Goal: Transaction & Acquisition: Purchase product/service

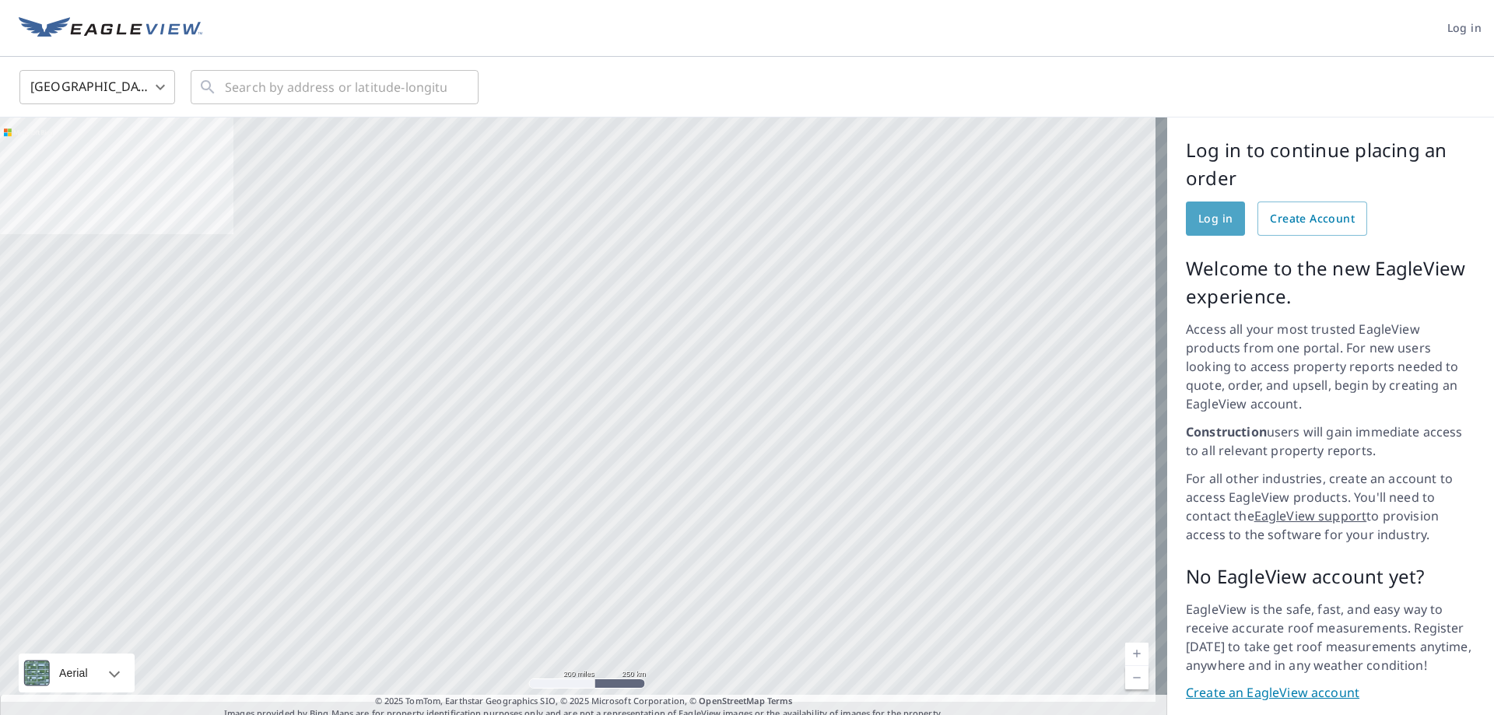
click at [1199, 219] on span "Log in" at bounding box center [1215, 218] width 34 height 19
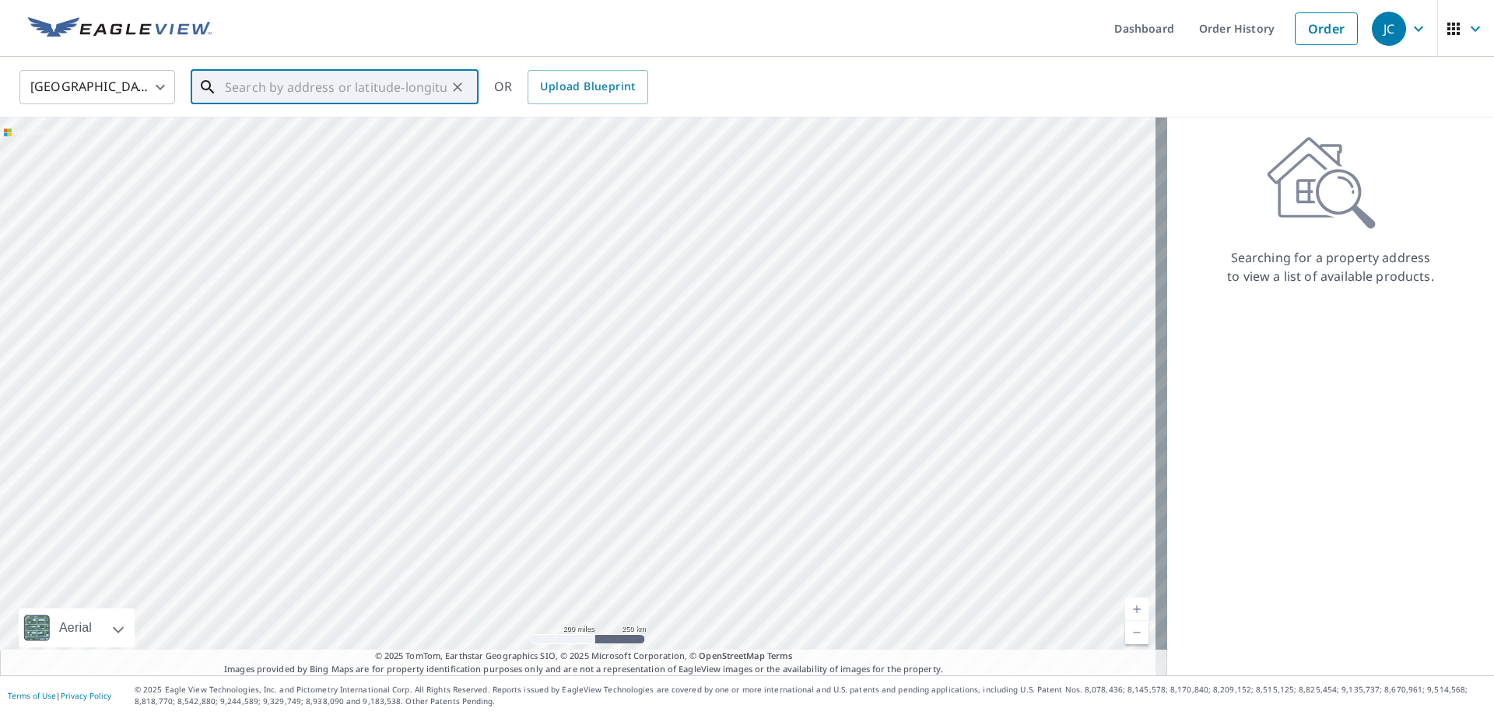
click at [265, 89] on input "text" at bounding box center [336, 87] width 222 height 44
paste input "[STREET_ADDRESS]"
click at [296, 144] on p "[GEOGRAPHIC_DATA], MD 21236" at bounding box center [344, 150] width 244 height 16
type input "[STREET_ADDRESS]"
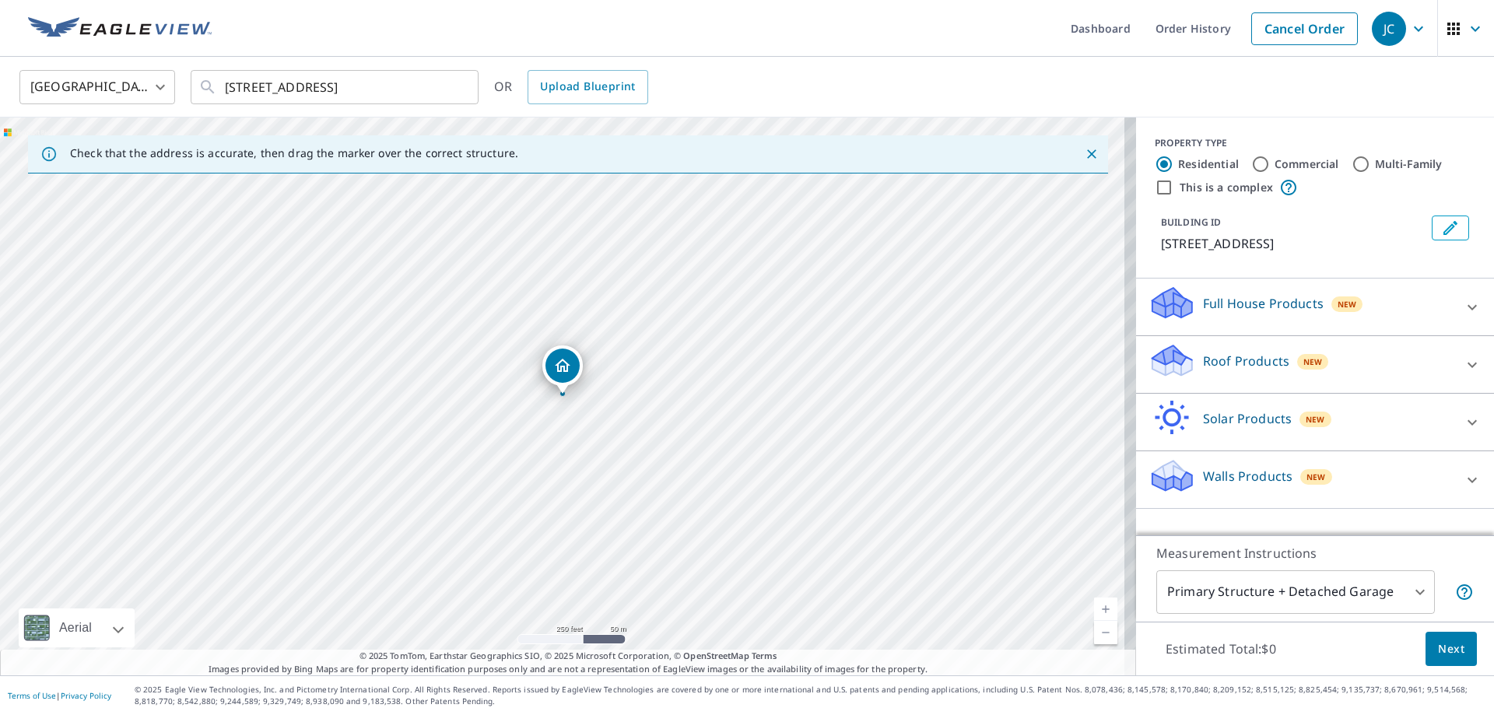
click at [1166, 365] on icon at bounding box center [1170, 368] width 8 height 14
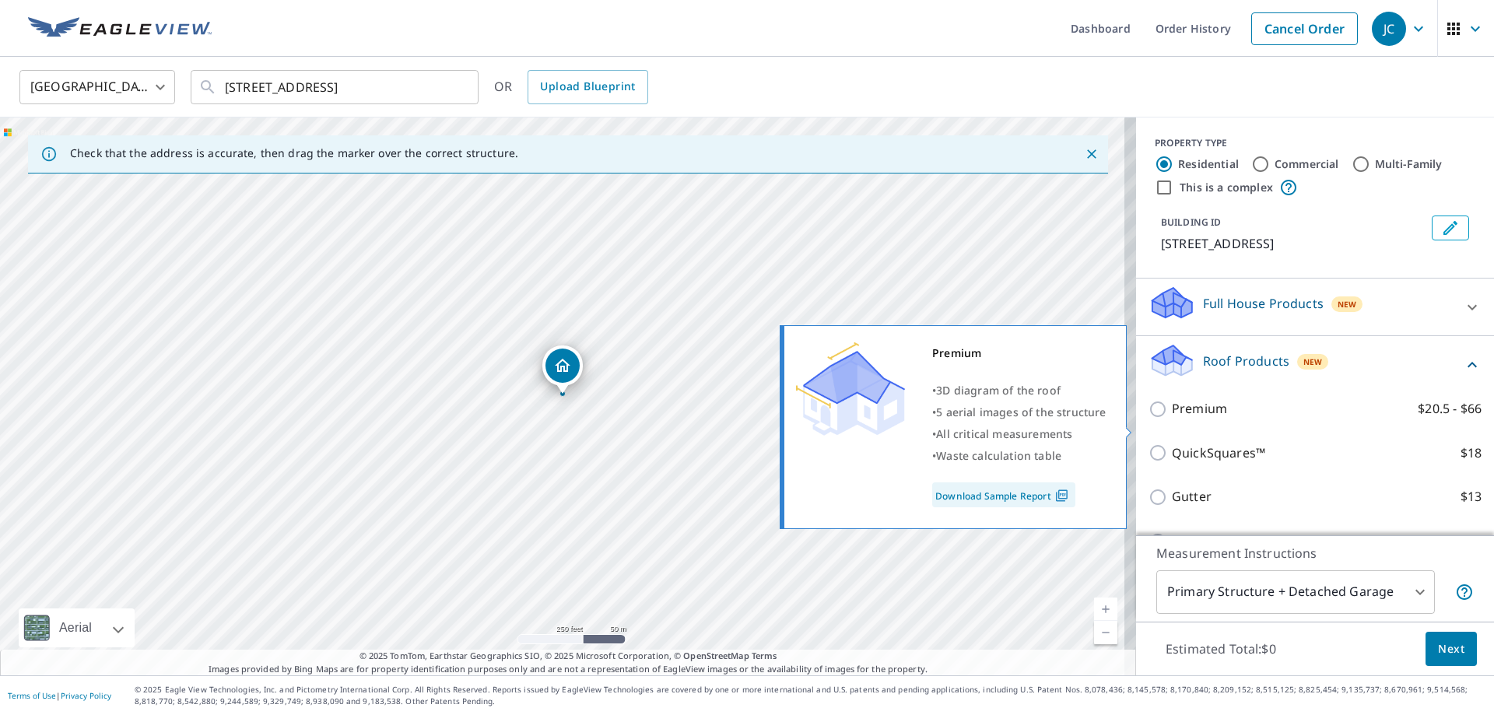
click at [1149, 419] on input "Premium $20.5 - $66" at bounding box center [1160, 409] width 23 height 19
checkbox input "true"
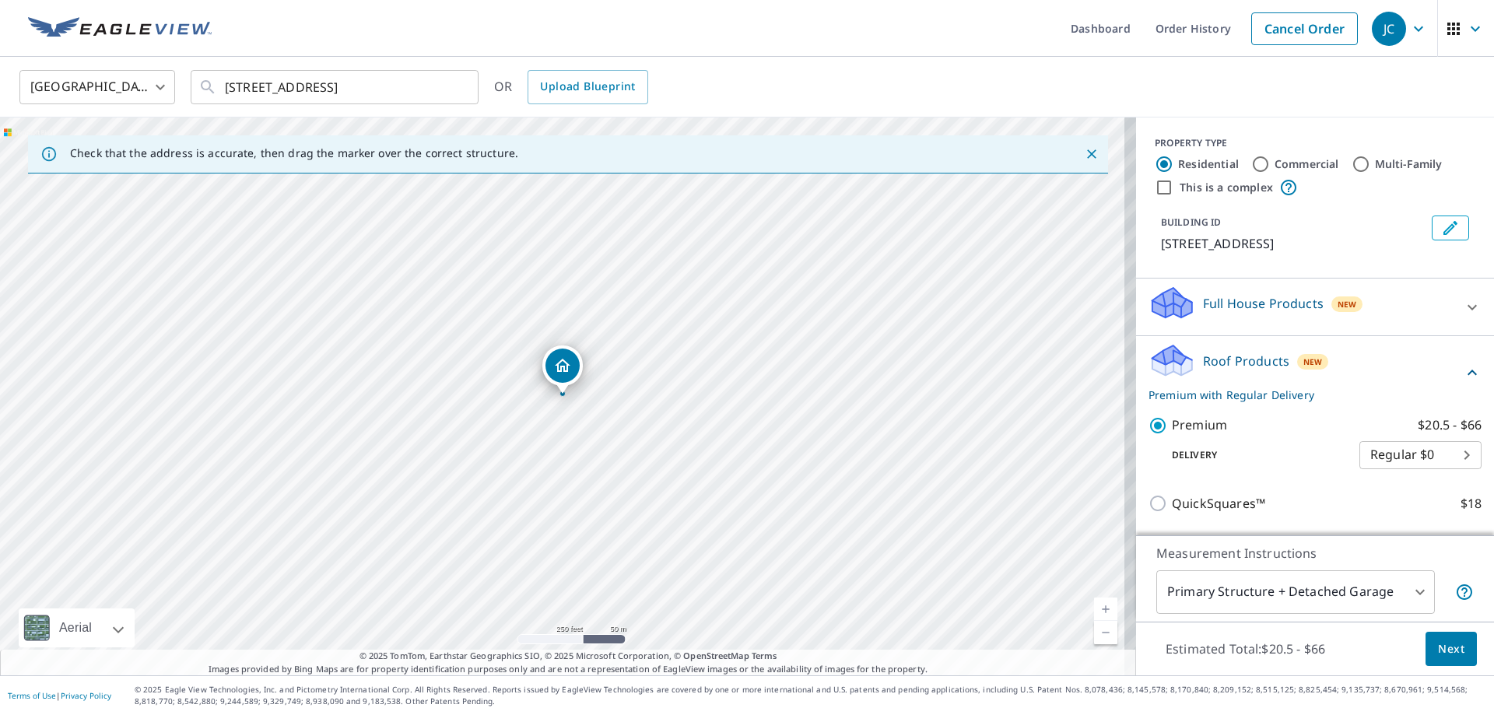
click at [1447, 647] on span "Next" at bounding box center [1451, 649] width 26 height 19
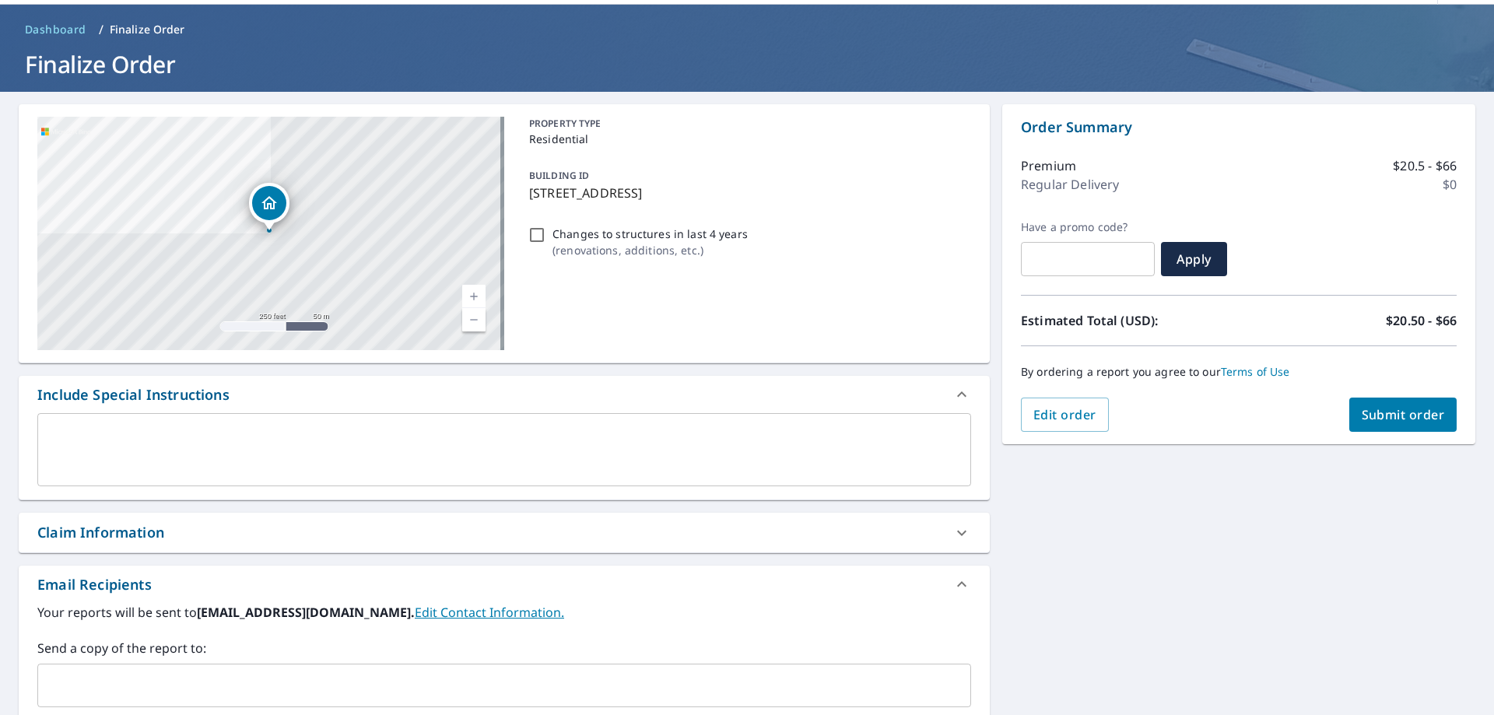
scroll to position [78, 0]
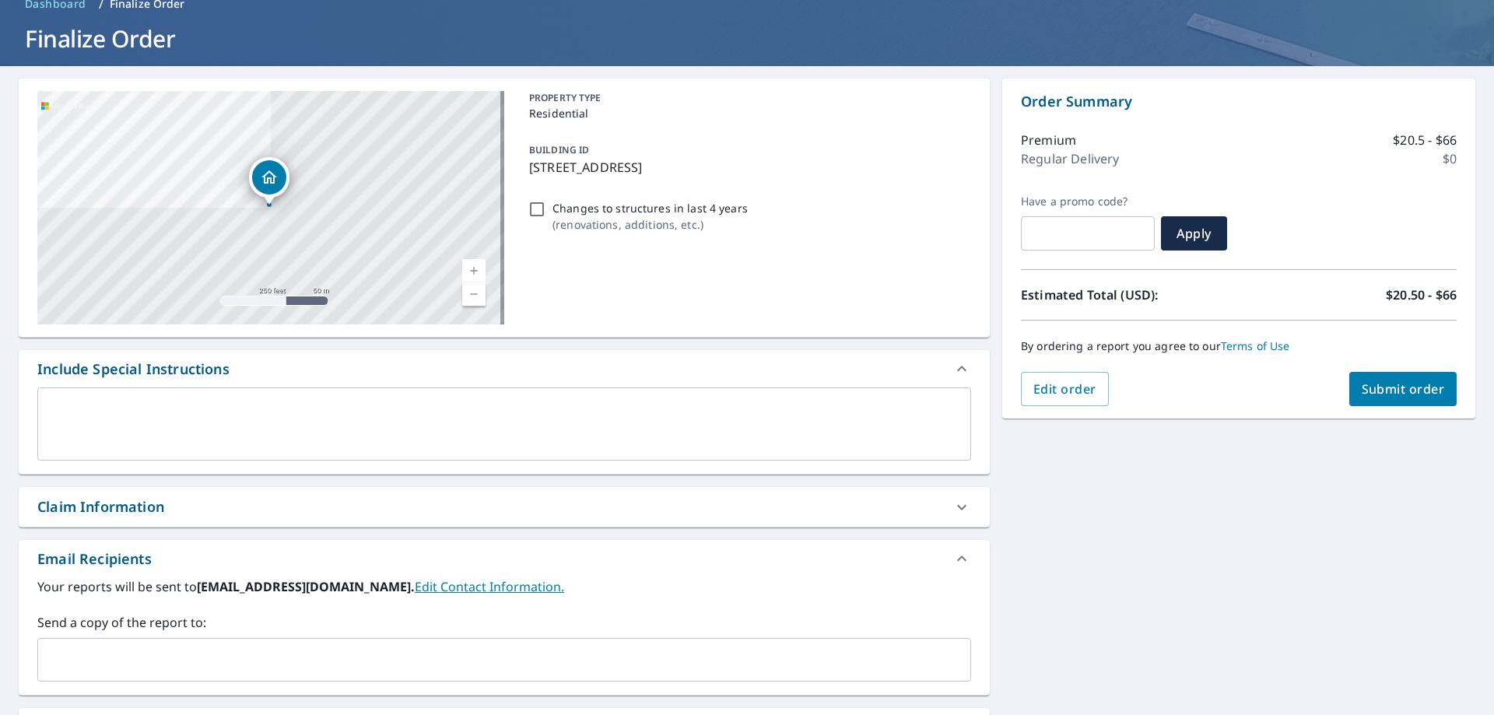
click at [350, 505] on div "Claim Information" at bounding box center [490, 506] width 906 height 21
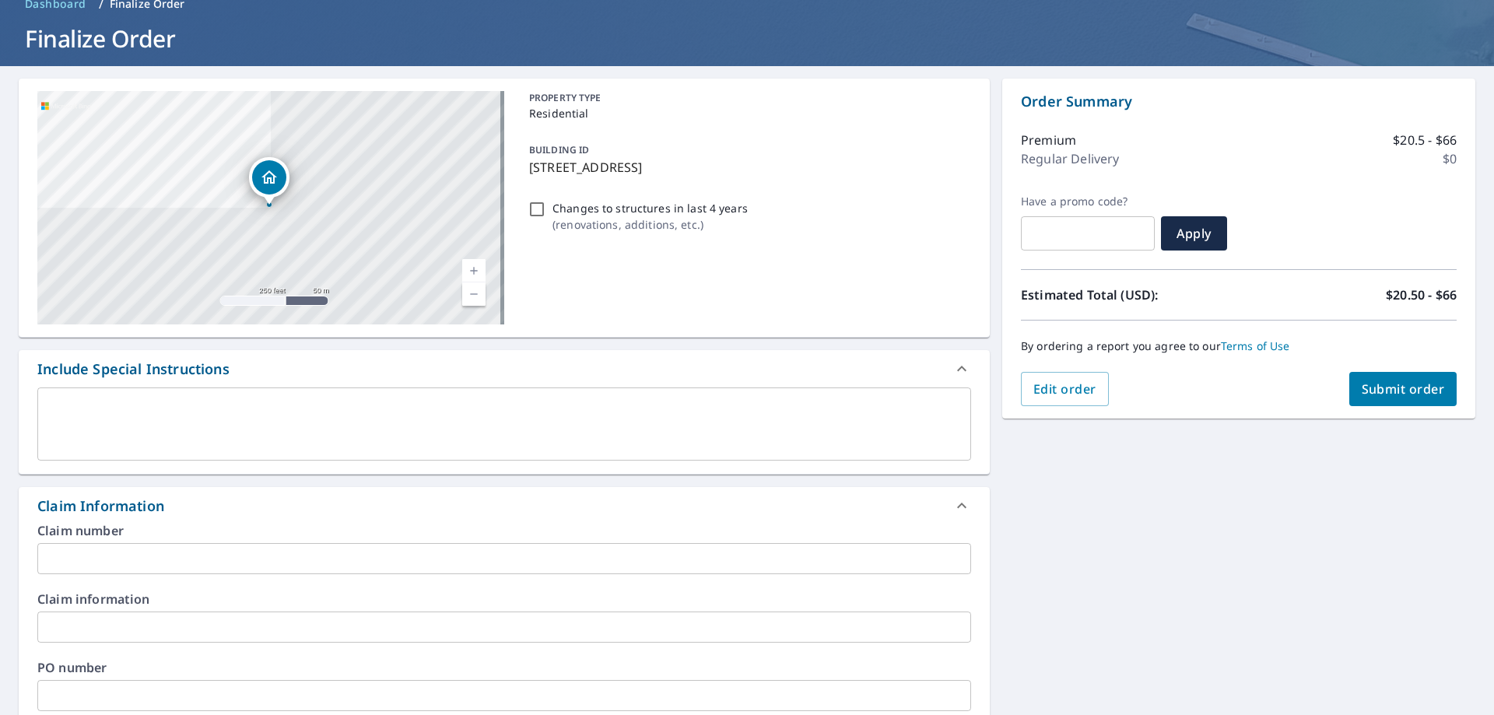
click at [217, 556] on input "text" at bounding box center [504, 558] width 934 height 31
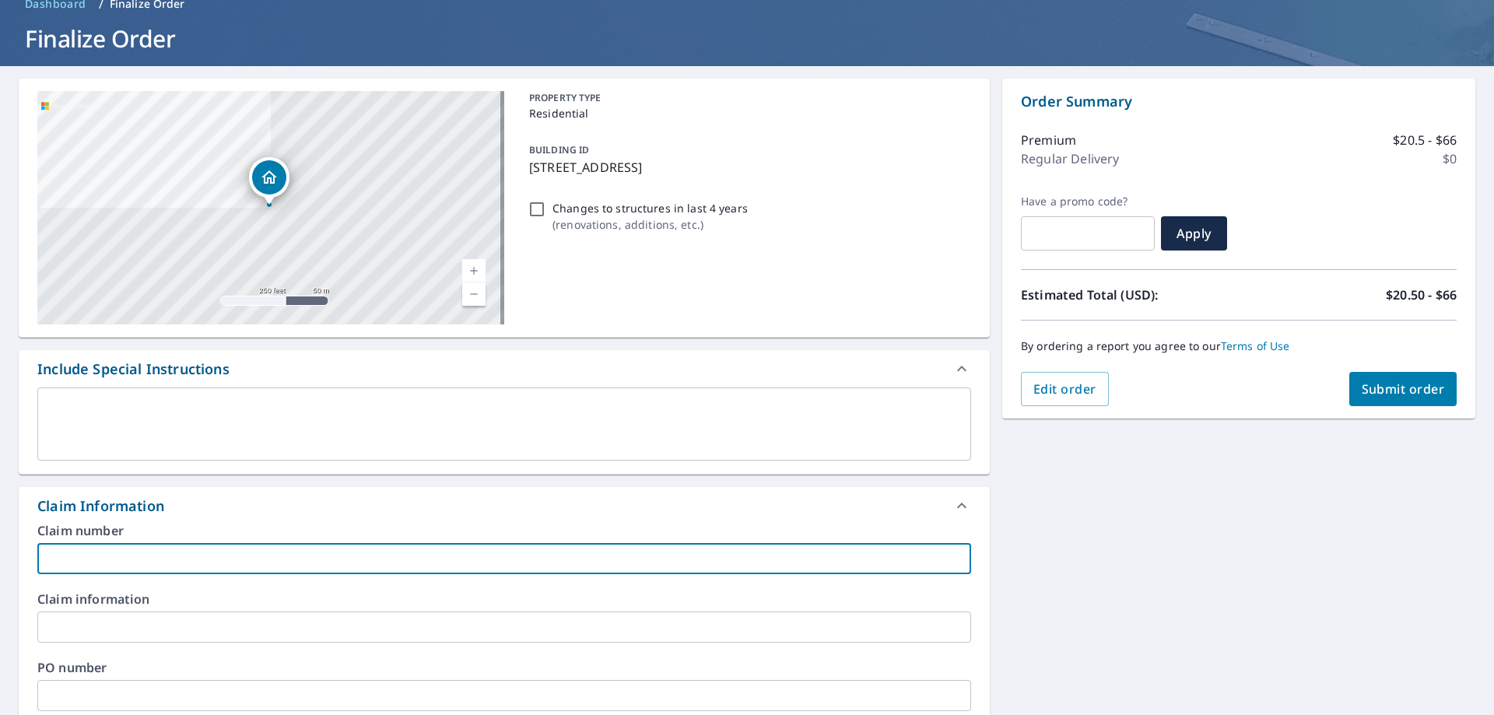
type input "Peak"
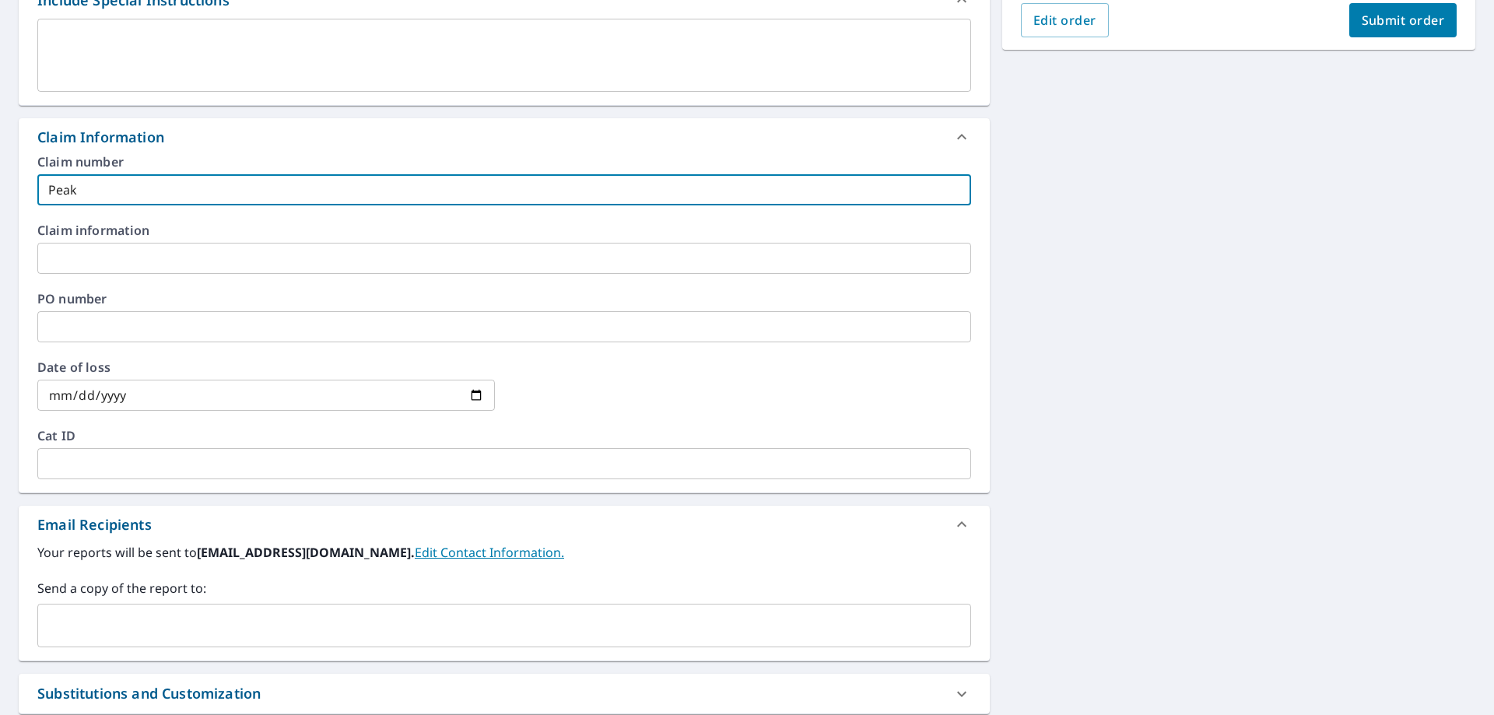
scroll to position [467, 0]
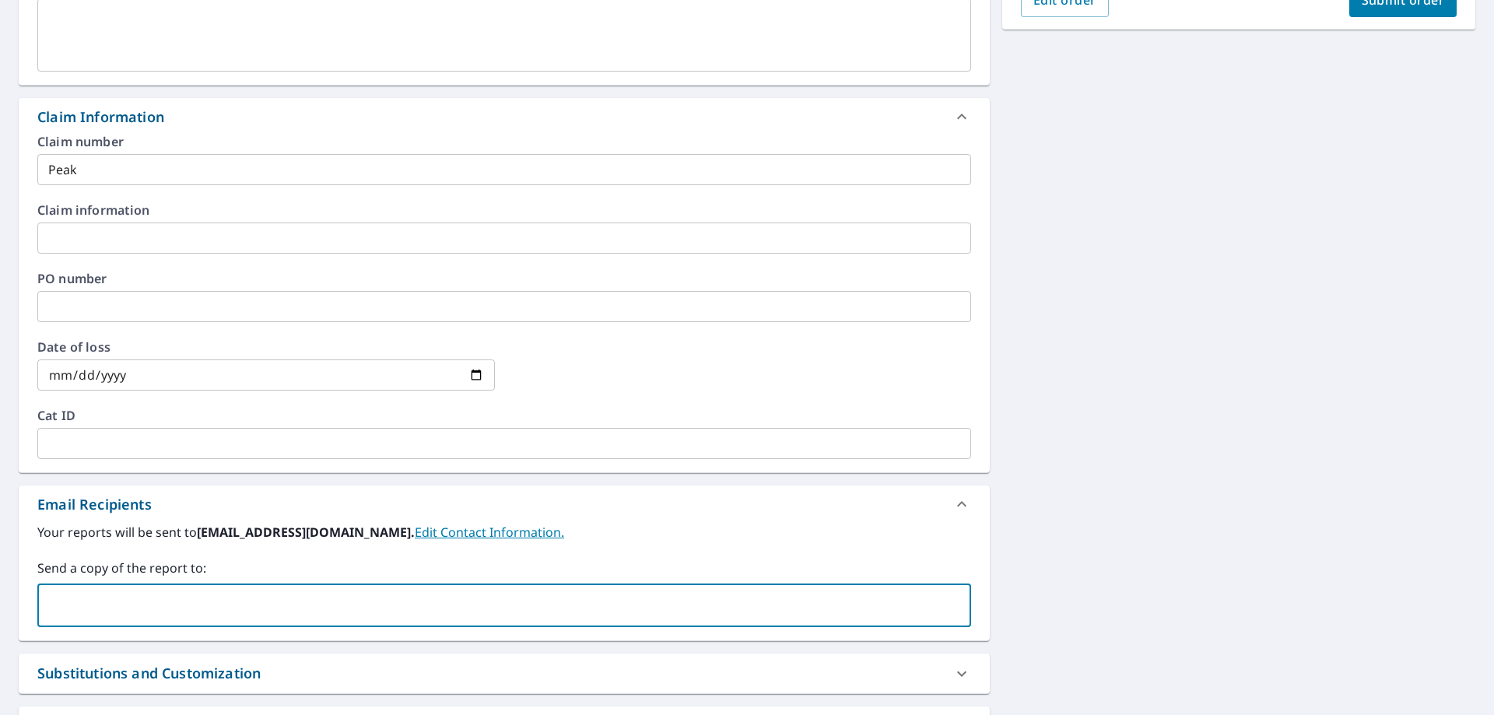
click at [107, 600] on input "text" at bounding box center [492, 606] width 896 height 30
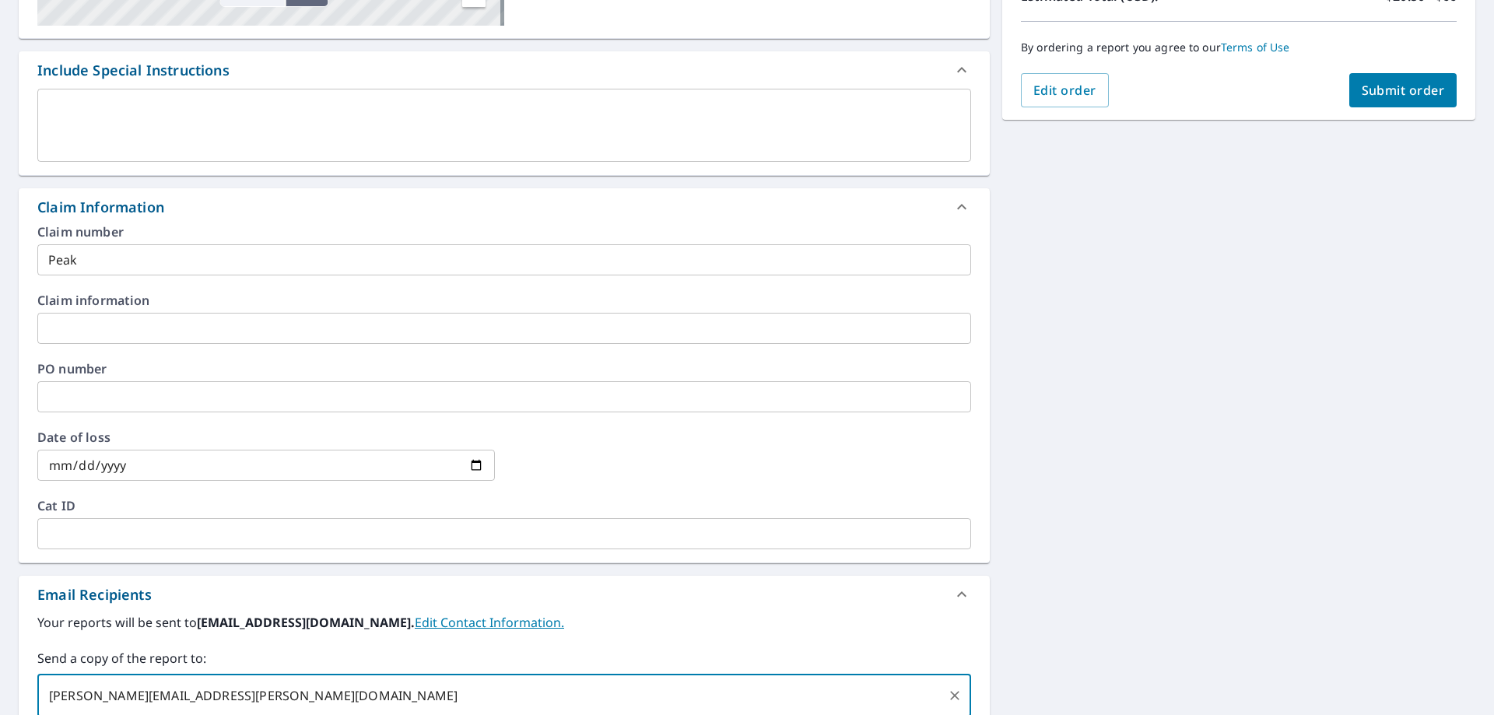
scroll to position [156, 0]
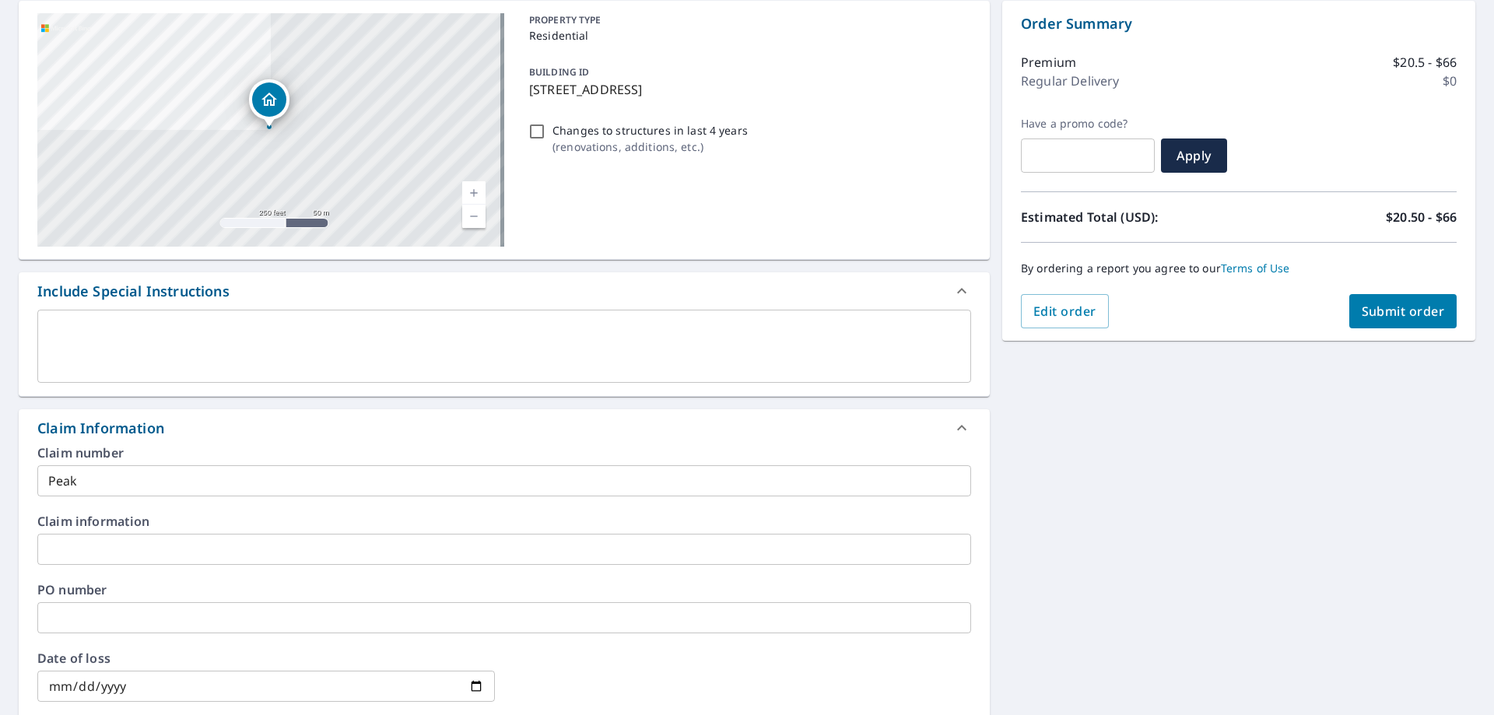
type input "shawn.cook@abcsupply.com"
click at [1362, 314] on span "Submit order" at bounding box center [1403, 311] width 83 height 17
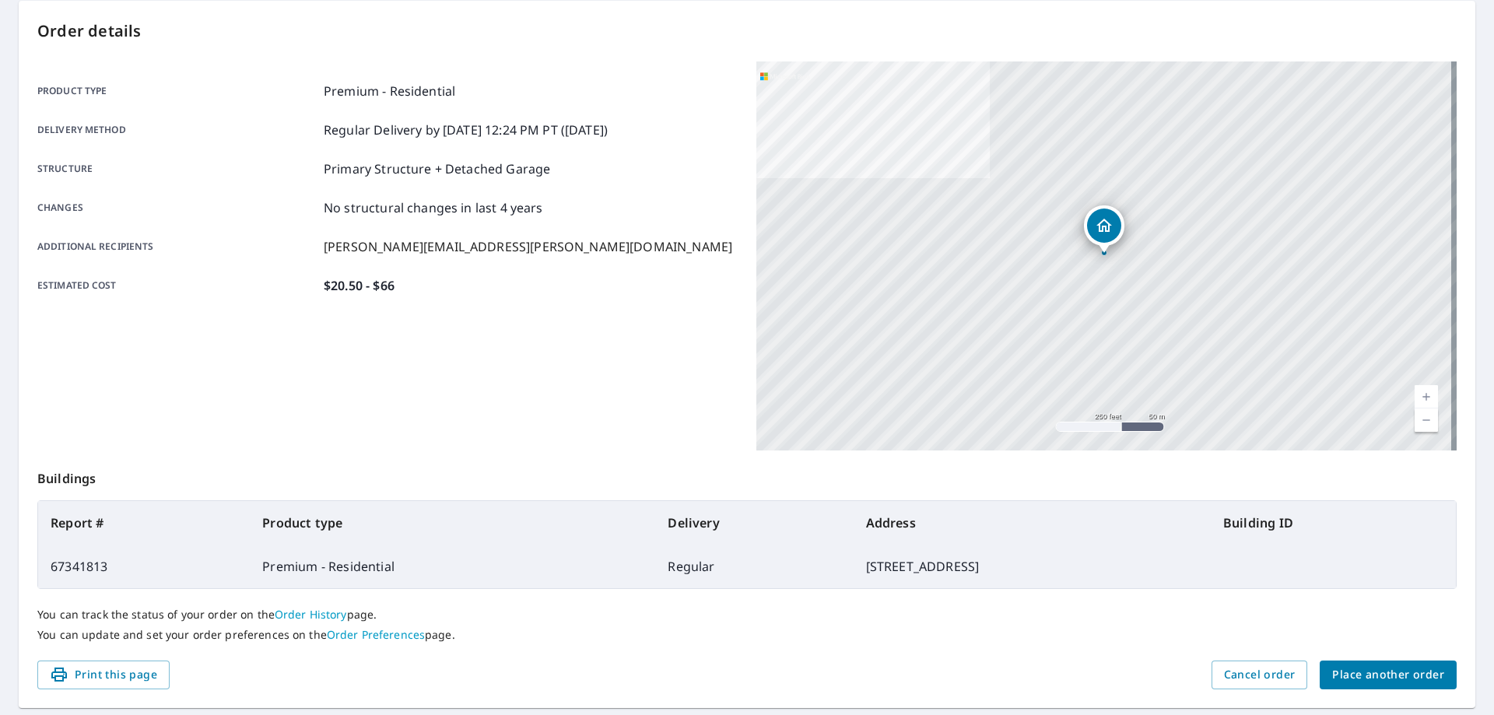
click at [1353, 671] on span "Place another order" at bounding box center [1388, 674] width 112 height 19
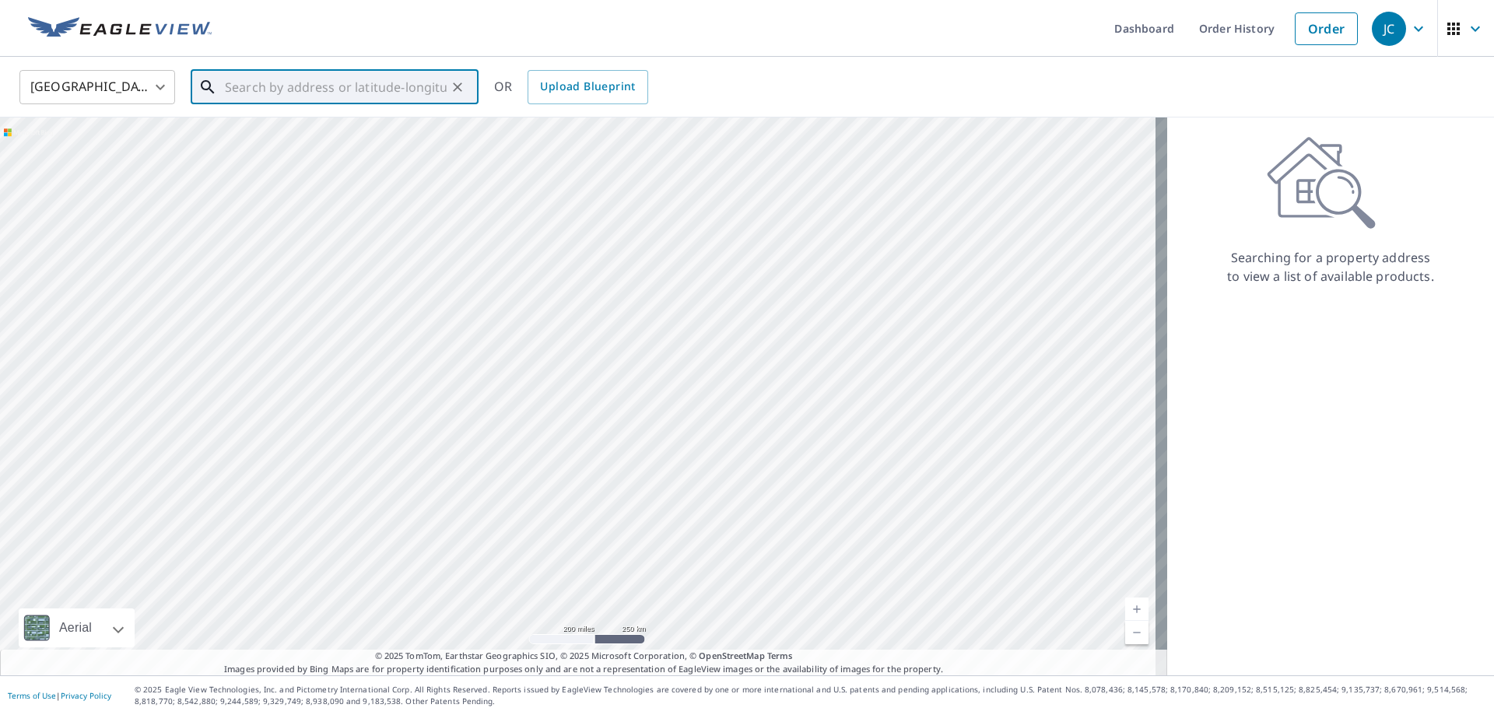
click at [236, 92] on input "text" at bounding box center [336, 87] width 222 height 44
paste input "10895 Adare Dr"
click at [293, 145] on p "Fairfax, VA 22032" at bounding box center [344, 150] width 244 height 16
type input "10895 Adare Dr Fairfax, VA 22032"
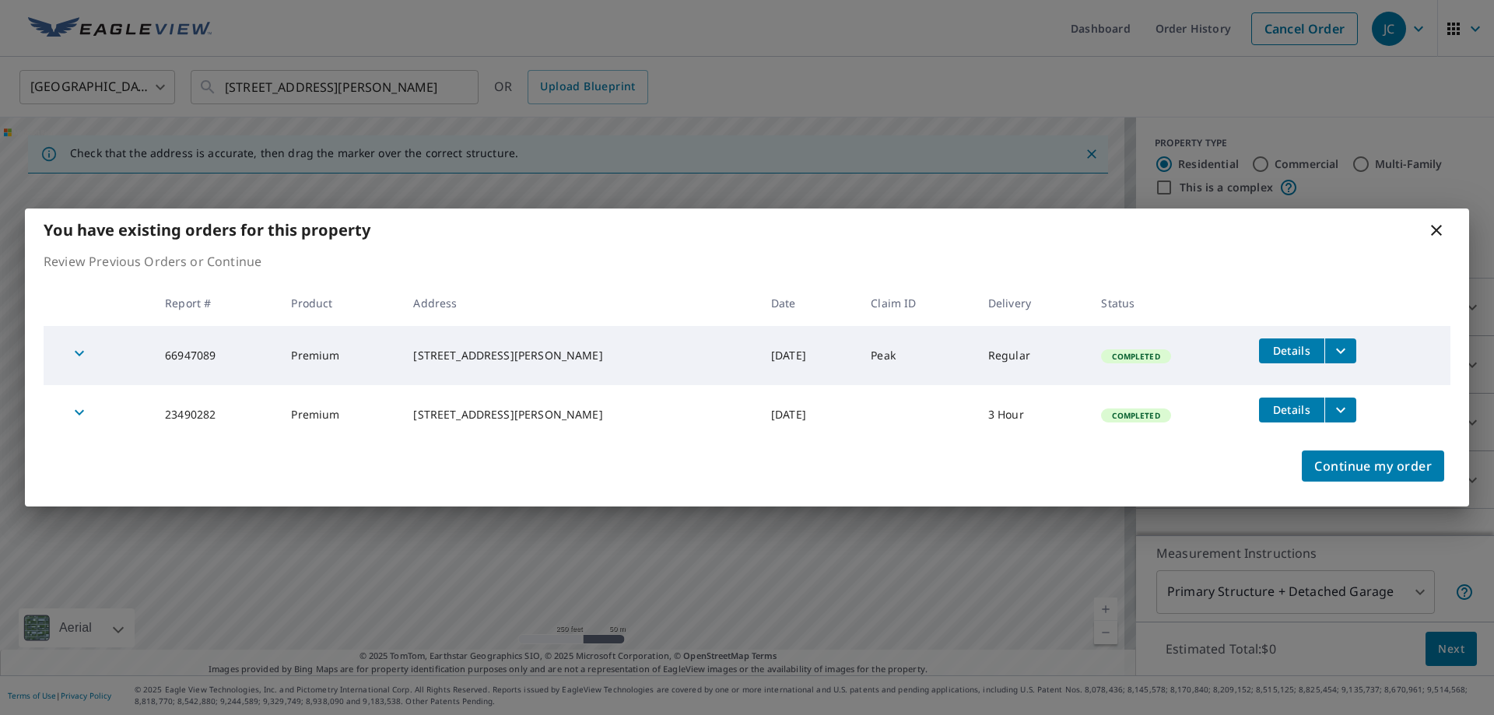
click at [1331, 349] on icon "filesDropdownBtn-66947089" at bounding box center [1340, 351] width 19 height 19
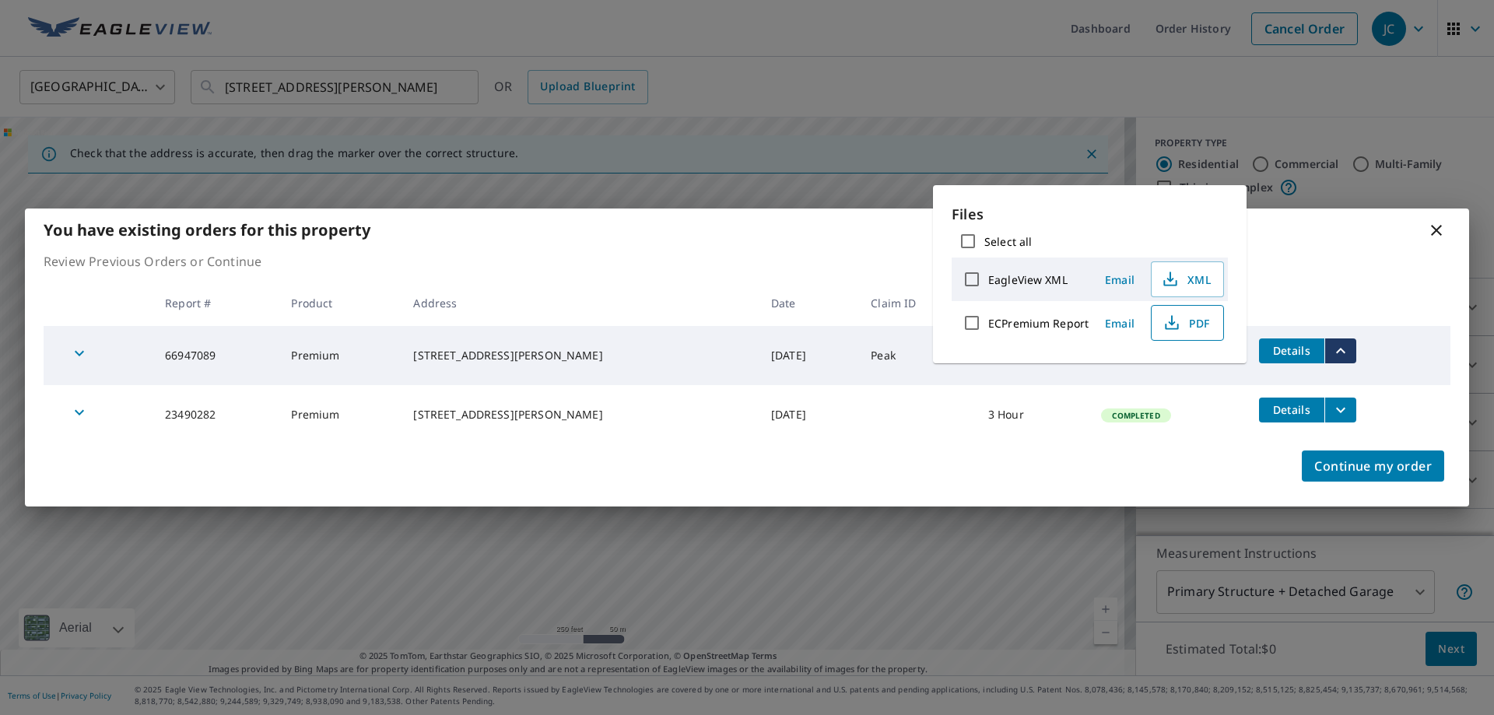
click at [1168, 320] on icon "button" at bounding box center [1172, 323] width 19 height 19
click at [1434, 229] on icon at bounding box center [1436, 230] width 11 height 11
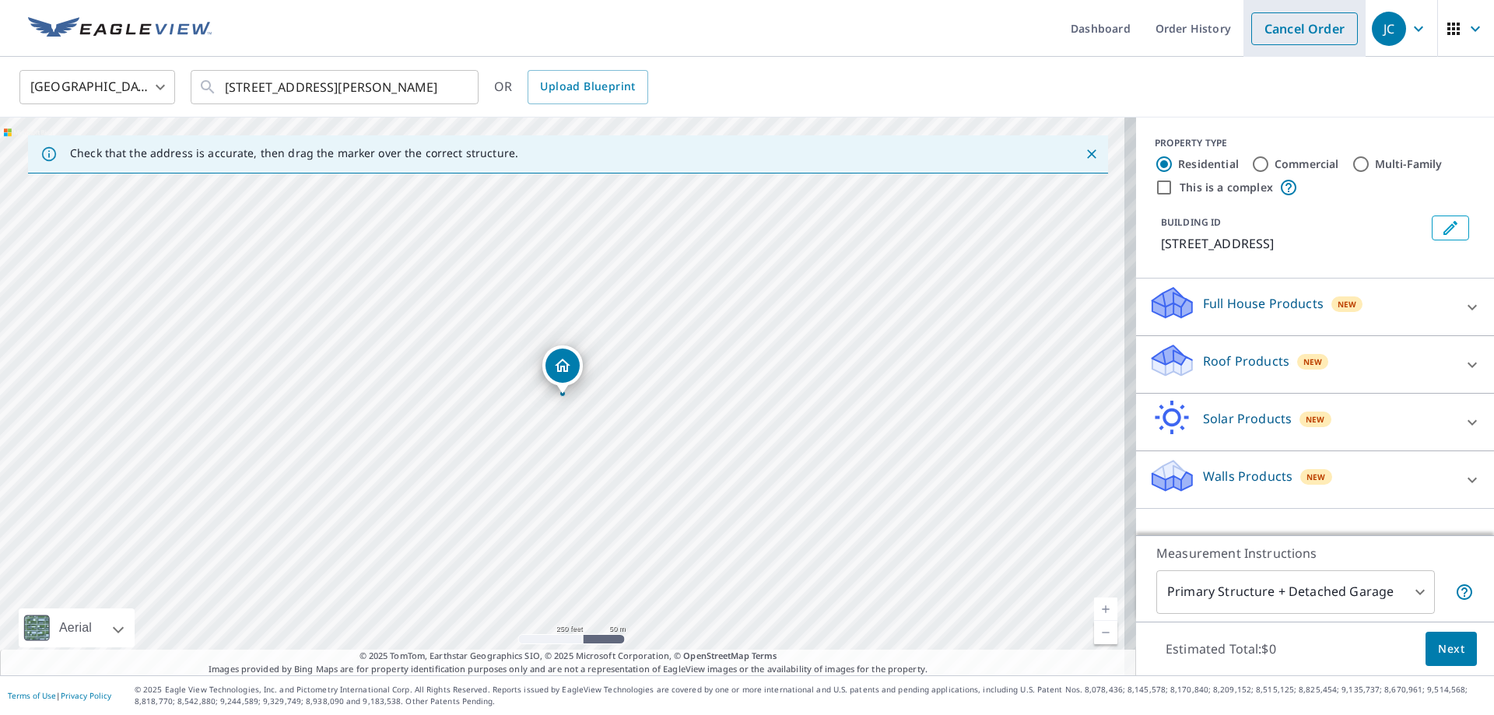
click at [1282, 21] on link "Cancel Order" at bounding box center [1304, 28] width 107 height 33
